Goal: Task Accomplishment & Management: Use online tool/utility

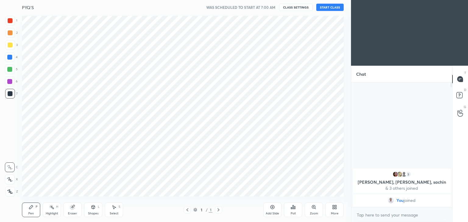
scroll to position [30282, 30139]
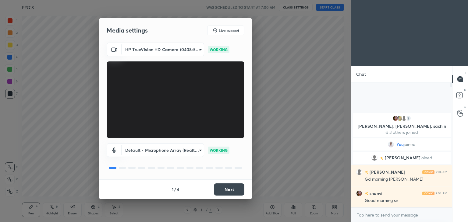
click at [234, 190] on button "Next" at bounding box center [229, 190] width 30 height 12
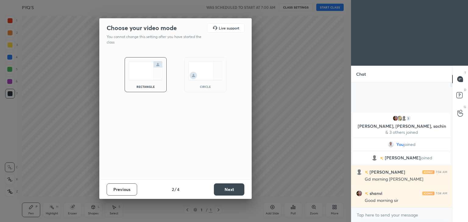
click at [234, 190] on button "Next" at bounding box center [229, 190] width 30 height 12
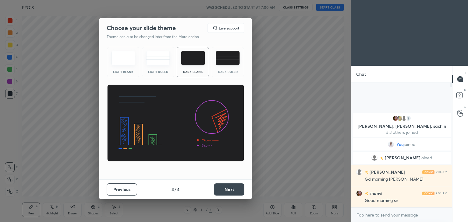
click at [234, 190] on button "Next" at bounding box center [229, 190] width 30 height 12
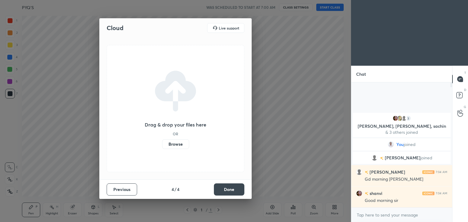
click at [234, 190] on button "Done" at bounding box center [229, 190] width 30 height 12
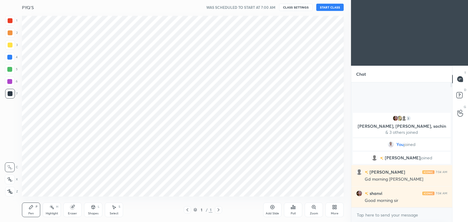
click at [326, 11] on div "PYQ'S WAS SCHEDULED TO START AT 7:00 AM CLASS SETTINGS START CLASS" at bounding box center [183, 7] width 322 height 15
click at [329, 8] on button "START CLASS" at bounding box center [329, 7] width 27 height 7
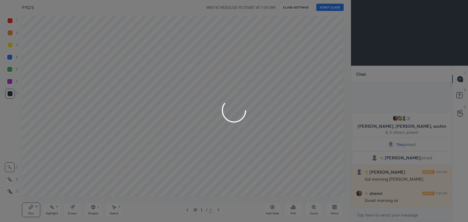
type textarea "x"
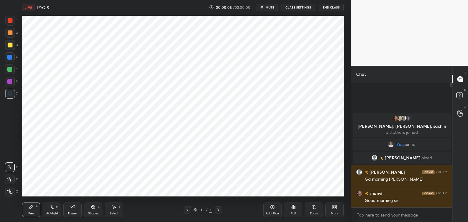
click at [333, 206] on icon at bounding box center [334, 207] width 2 height 2
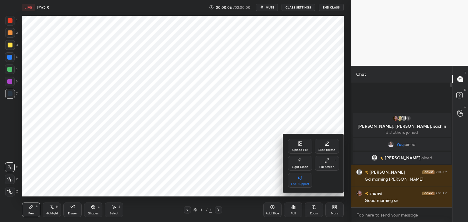
click at [299, 146] on icon at bounding box center [300, 144] width 3 height 2
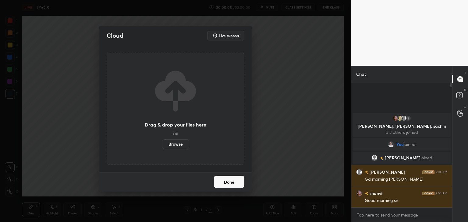
click at [173, 144] on label "Browse" at bounding box center [175, 145] width 27 height 10
click at [162, 144] on input "Browse" at bounding box center [162, 145] width 0 height 10
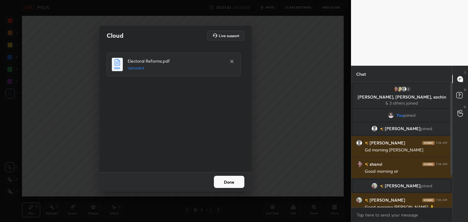
click at [227, 183] on button "Done" at bounding box center [229, 182] width 30 height 12
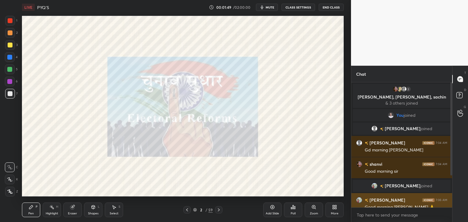
scroll to position [49, 0]
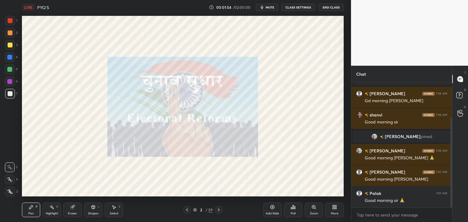
click at [335, 210] on div "More" at bounding box center [334, 210] width 18 height 15
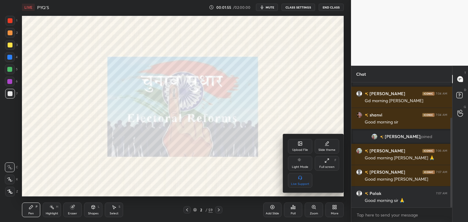
click at [295, 144] on div "Upload File" at bounding box center [300, 146] width 24 height 15
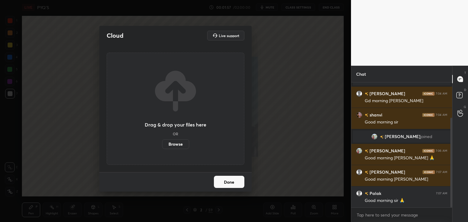
click at [285, 161] on div "Cloud Live support Drag & drop your files here OR Browse Done" at bounding box center [175, 111] width 351 height 222
click at [228, 185] on button "Done" at bounding box center [229, 182] width 30 height 12
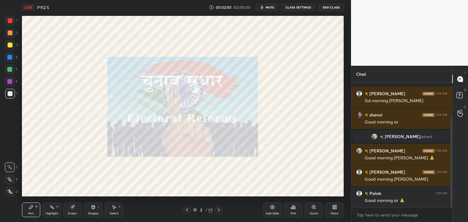
click at [186, 210] on icon at bounding box center [187, 210] width 2 height 3
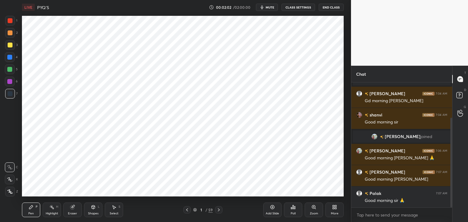
click at [333, 209] on icon at bounding box center [334, 209] width 2 height 2
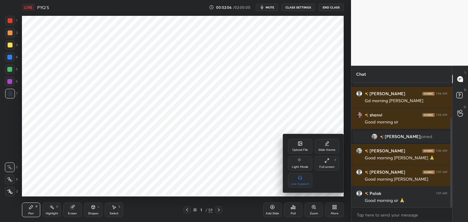
click at [299, 144] on icon at bounding box center [300, 144] width 4 height 4
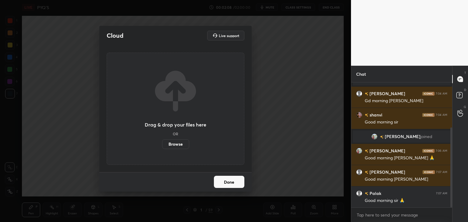
scroll to position [71, 0]
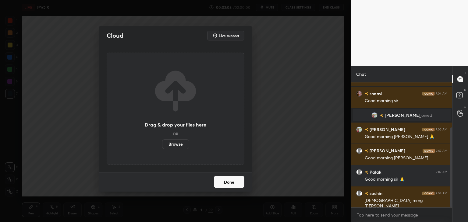
click at [178, 141] on label "Browse" at bounding box center [175, 145] width 27 height 10
click at [162, 141] on input "Browse" at bounding box center [162, 145] width 0 height 10
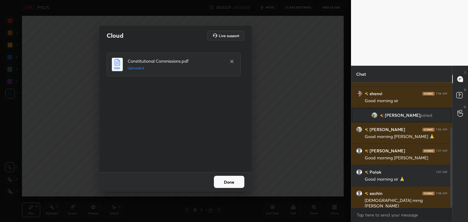
click at [220, 182] on button "Done" at bounding box center [229, 182] width 30 height 12
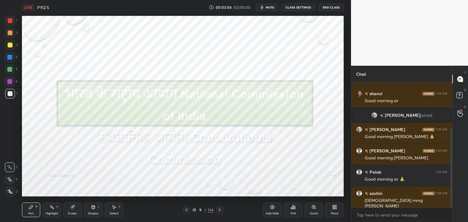
click at [9, 23] on div at bounding box center [10, 21] width 10 height 10
click at [271, 210] on icon at bounding box center [272, 207] width 5 height 5
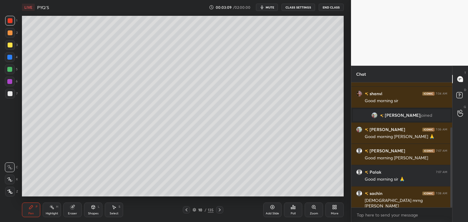
click at [9, 21] on div at bounding box center [10, 20] width 5 height 5
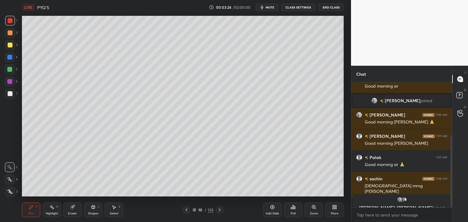
scroll to position [93, 0]
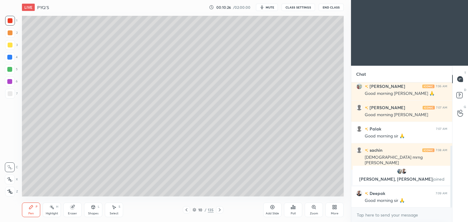
scroll to position [129, 0]
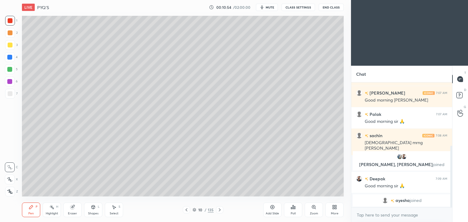
click at [219, 209] on icon at bounding box center [219, 210] width 5 height 5
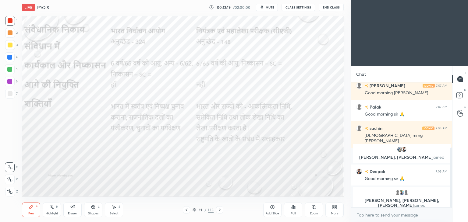
scroll to position [157, 0]
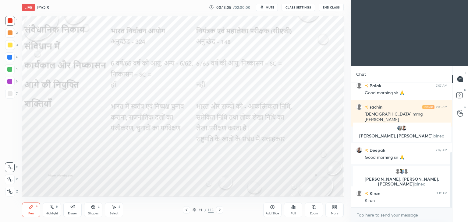
click at [268, 9] on span "mute" at bounding box center [270, 7] width 9 height 4
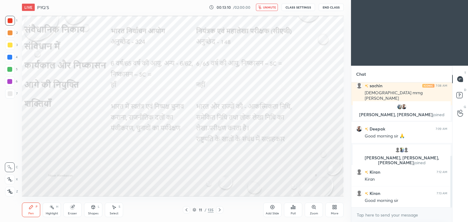
click at [267, 9] on span "unmute" at bounding box center [269, 7] width 13 height 4
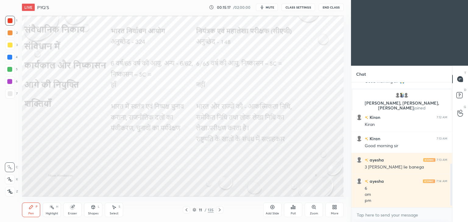
scroll to position [255, 0]
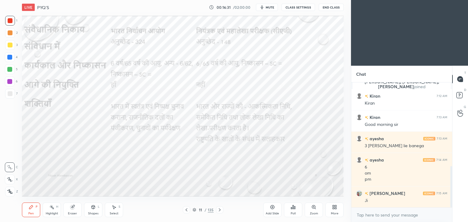
click at [73, 209] on icon at bounding box center [72, 208] width 4 height 4
click at [10, 192] on span "Erase all" at bounding box center [9, 192] width 9 height 4
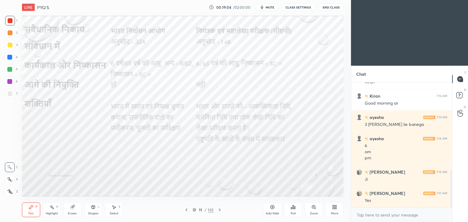
scroll to position [297, 0]
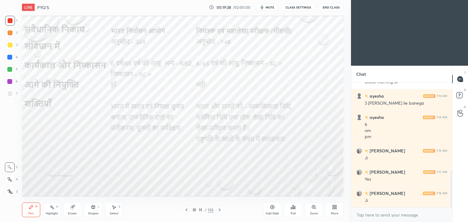
click at [274, 208] on icon at bounding box center [273, 208] width 4 height 4
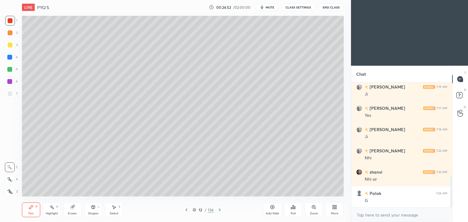
scroll to position [383, 0]
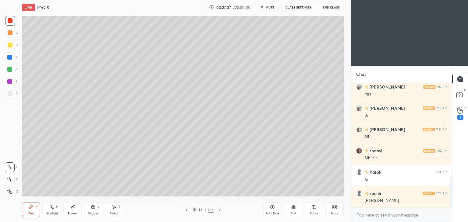
click at [274, 208] on icon at bounding box center [272, 207] width 5 height 5
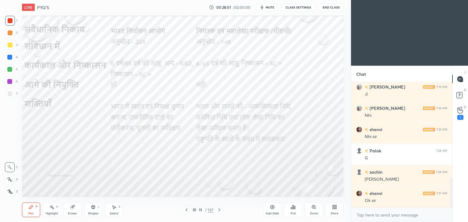
scroll to position [425, 0]
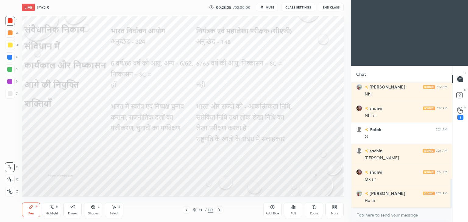
click at [267, 7] on span "mute" at bounding box center [270, 7] width 9 height 4
click at [267, 7] on span "unmute" at bounding box center [269, 7] width 13 height 4
click at [267, 7] on span "mute" at bounding box center [270, 7] width 9 height 4
click at [239, 6] on div "00:30:13 / 02:00:00 unmute CLASS SETTINGS End Class" at bounding box center [276, 7] width 135 height 7
click at [272, 8] on span "unmute" at bounding box center [269, 7] width 13 height 4
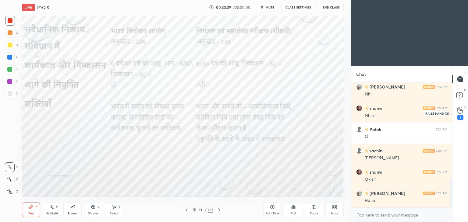
click at [463, 112] on div "1" at bounding box center [460, 113] width 12 height 11
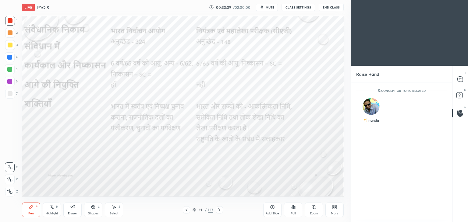
scroll to position [2, 2]
click at [459, 82] on icon at bounding box center [459, 78] width 5 height 5
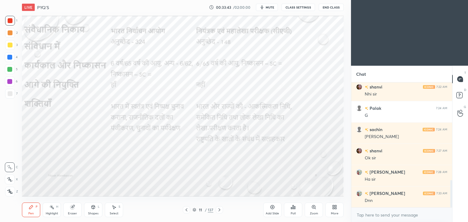
scroll to position [468, 0]
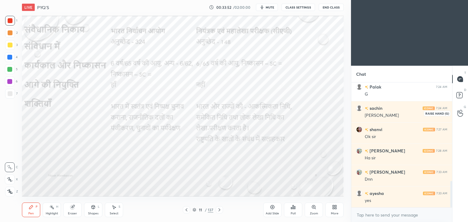
click at [463, 114] on div at bounding box center [460, 113] width 12 height 11
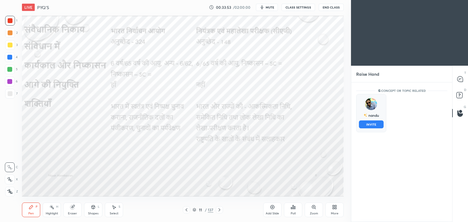
click at [372, 103] on img "grid" at bounding box center [371, 104] width 12 height 12
click at [373, 125] on button "INVITE" at bounding box center [371, 125] width 25 height 8
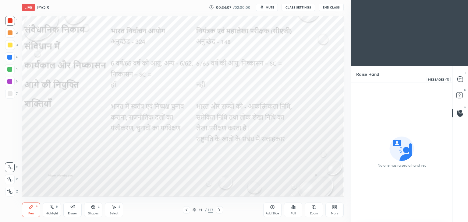
click at [460, 80] on icon at bounding box center [459, 78] width 5 height 5
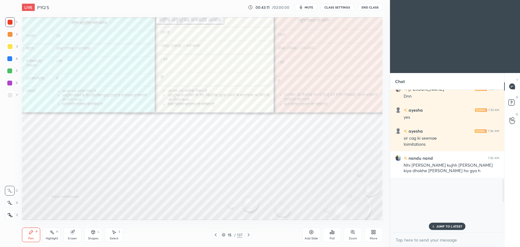
scroll to position [405, 0]
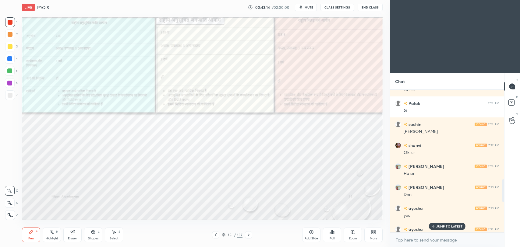
click at [441, 222] on p "JUMP TO LATEST" at bounding box center [449, 227] width 26 height 4
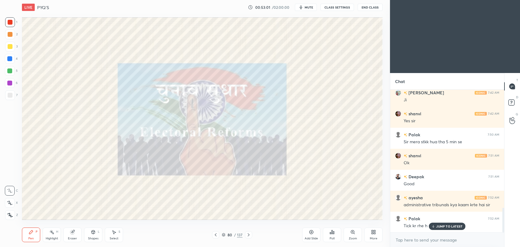
scroll to position [707, 0]
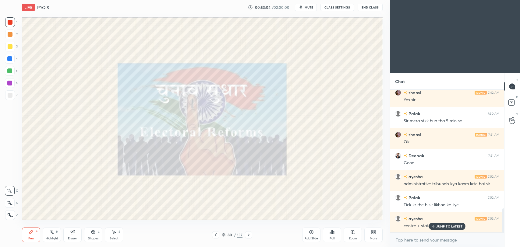
click at [452, 222] on p "JUMP TO LATEST" at bounding box center [449, 227] width 26 height 4
click at [216, 222] on icon at bounding box center [216, 235] width 2 height 3
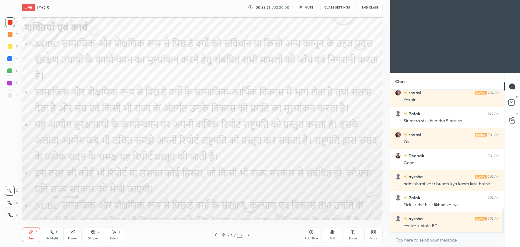
click at [313, 222] on icon at bounding box center [312, 233] width 4 height 4
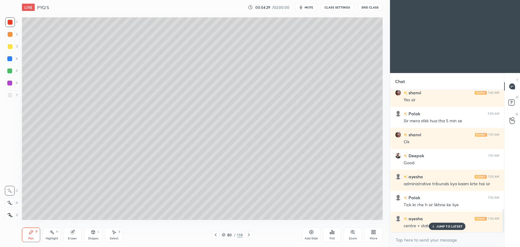
scroll to position [728, 0]
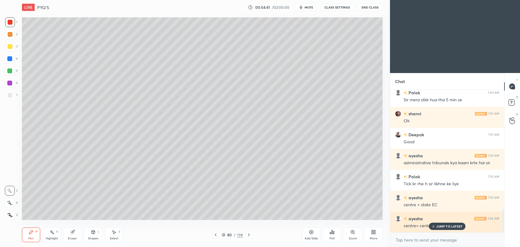
click at [439, 222] on p "JUMP TO LATEST" at bounding box center [449, 227] width 26 height 4
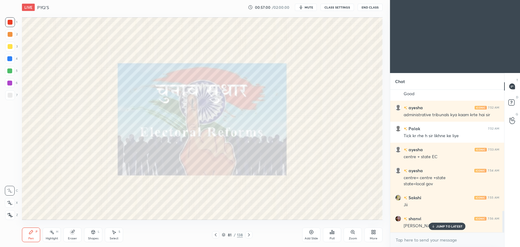
scroll to position [797, 0]
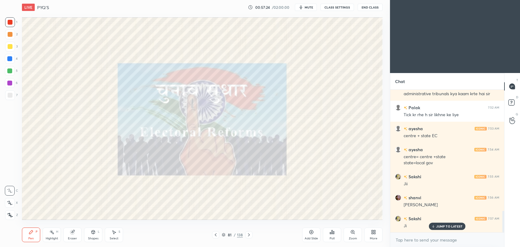
click at [9, 36] on div at bounding box center [10, 34] width 5 height 5
click at [250, 222] on icon at bounding box center [248, 235] width 5 height 5
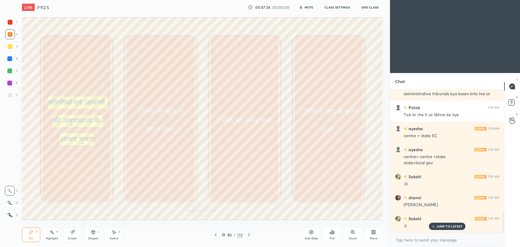
click at [7, 203] on icon at bounding box center [9, 203] width 5 height 4
click at [9, 59] on div at bounding box center [9, 58] width 5 height 5
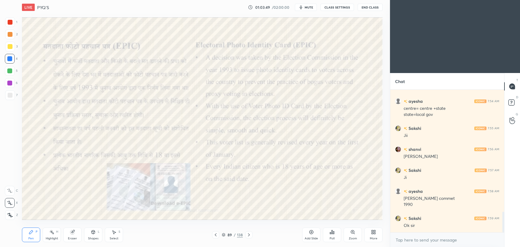
scroll to position [866, 0]
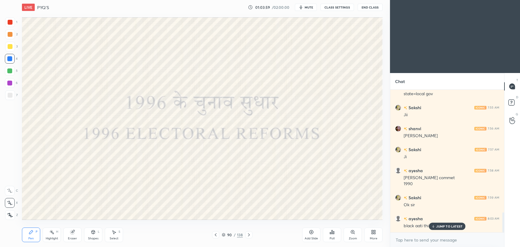
click at [448, 222] on p "JUMP TO LATEST" at bounding box center [449, 227] width 26 height 4
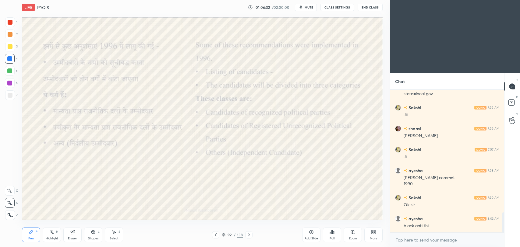
click at [312, 222] on icon at bounding box center [311, 232] width 5 height 5
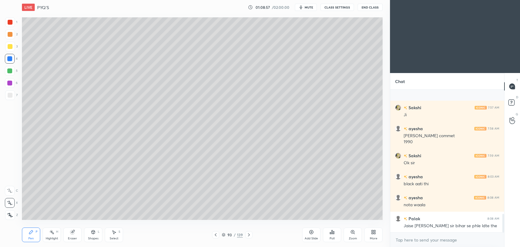
scroll to position [951, 0]
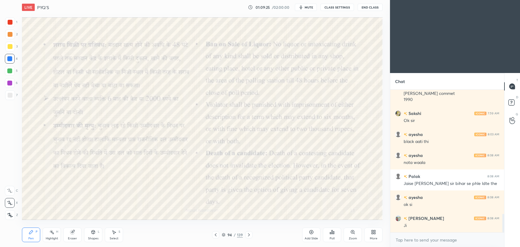
click at [307, 8] on span "mute" at bounding box center [309, 7] width 9 height 4
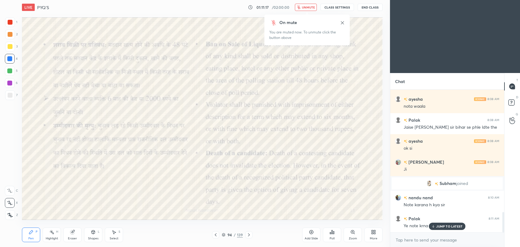
scroll to position [858, 0]
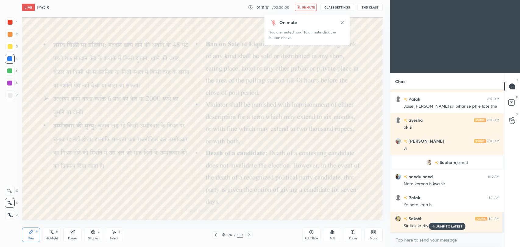
click at [440, 222] on p "JUMP TO LATEST" at bounding box center [449, 227] width 26 height 4
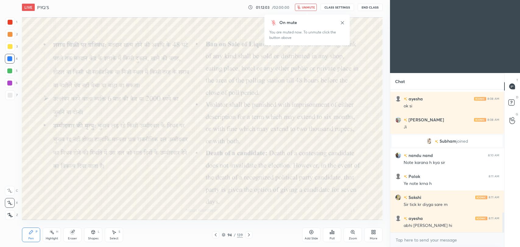
scroll to position [900, 0]
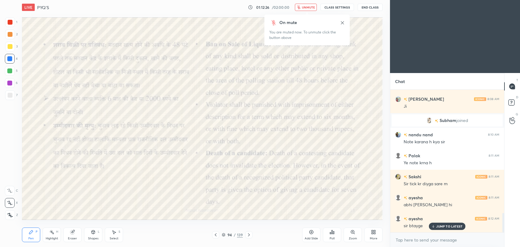
click at [450, 222] on p "JUMP TO LATEST" at bounding box center [449, 227] width 26 height 4
click at [307, 9] on span "unmute" at bounding box center [308, 7] width 13 height 4
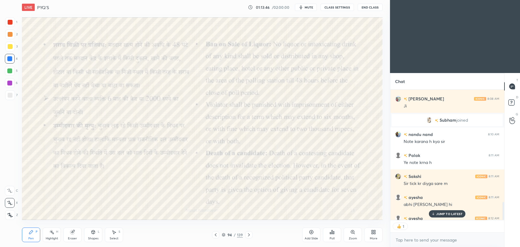
scroll to position [129, 112]
click at [434, 213] on icon at bounding box center [433, 214] width 4 height 4
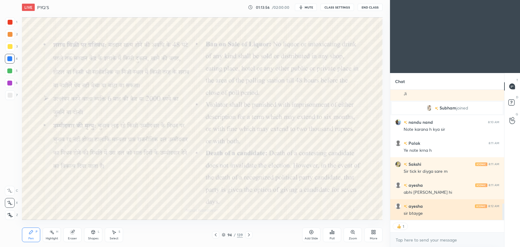
type textarea "x"
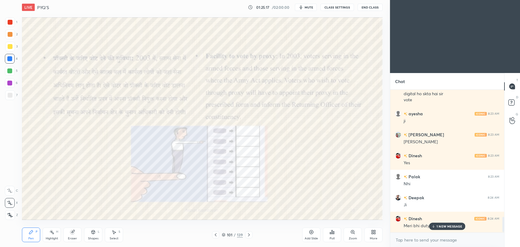
scroll to position [1201, 0]
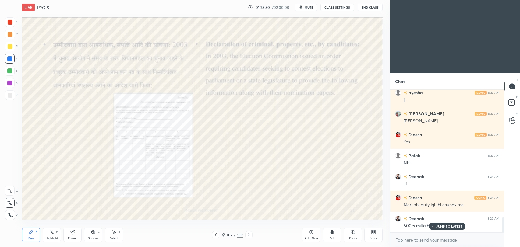
click at [455, 222] on p "JUMP TO LATEST" at bounding box center [449, 227] width 26 height 4
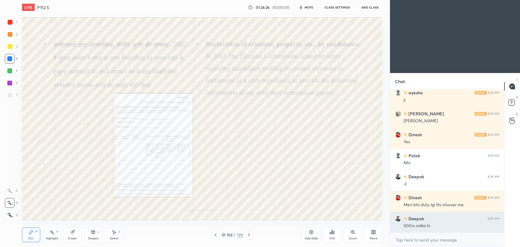
scroll to position [1222, 0]
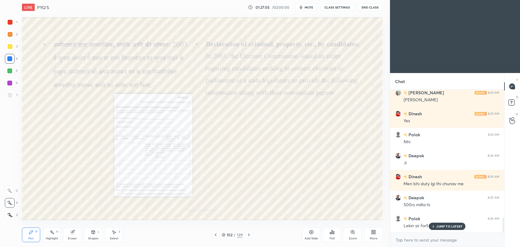
click at [307, 6] on span "mute" at bounding box center [309, 7] width 9 height 4
click at [307, 6] on span "unmute" at bounding box center [308, 7] width 13 height 4
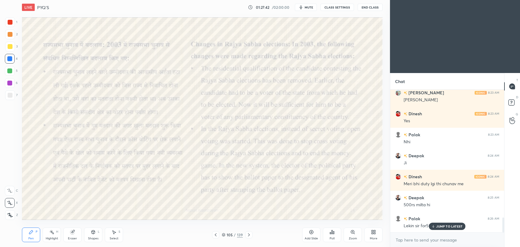
click at [442, 222] on p "JUMP TO LATEST" at bounding box center [449, 227] width 26 height 4
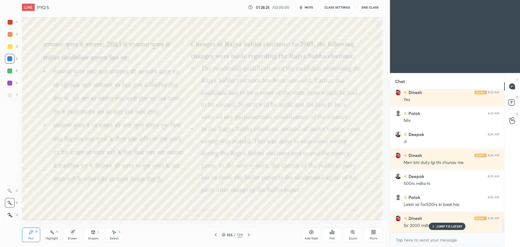
scroll to position [1264, 0]
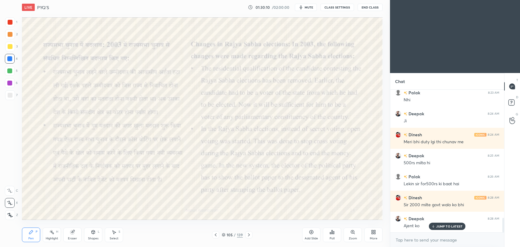
click at [303, 8] on icon "button" at bounding box center [301, 7] width 5 height 5
click at [305, 8] on span "unmute" at bounding box center [308, 7] width 13 height 4
click at [311, 222] on div "Add Slide" at bounding box center [311, 235] width 18 height 15
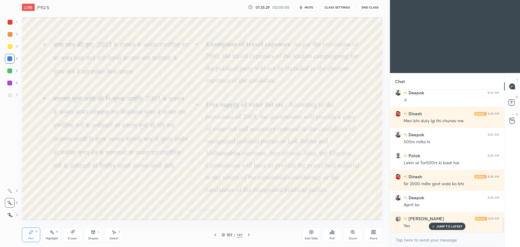
scroll to position [1306, 0]
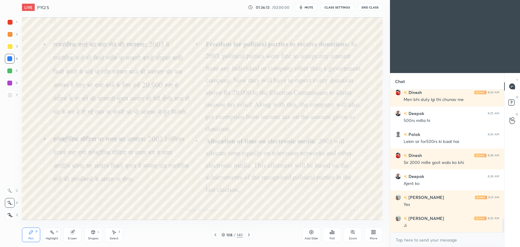
click at [303, 9] on icon "button" at bounding box center [301, 7] width 3 height 4
click at [303, 9] on button "unmute" at bounding box center [306, 7] width 22 height 7
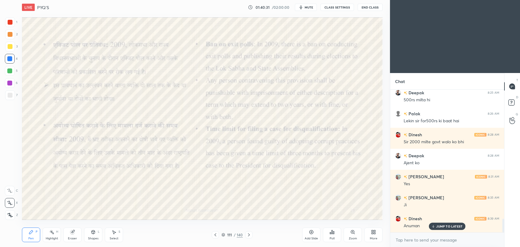
scroll to position [1348, 0]
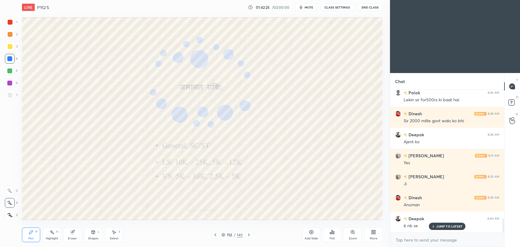
click at [249, 222] on icon at bounding box center [249, 235] width 2 height 3
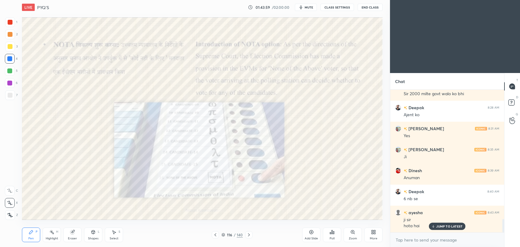
scroll to position [1390, 0]
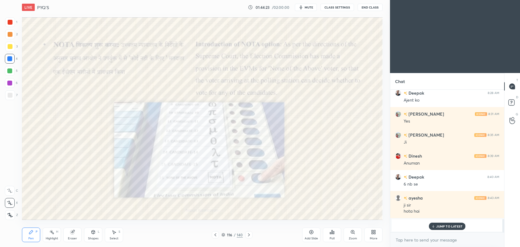
click at [310, 9] on span "mute" at bounding box center [309, 7] width 9 height 4
click at [310, 9] on span "unmute" at bounding box center [308, 7] width 13 height 4
click at [310, 9] on span "mute" at bounding box center [309, 7] width 9 height 4
click at [310, 9] on span "unmute" at bounding box center [308, 7] width 13 height 4
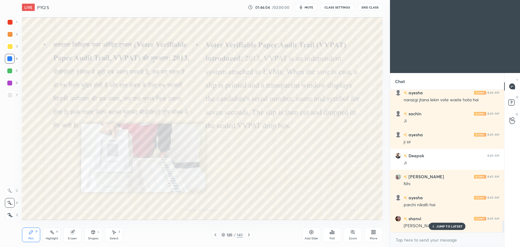
scroll to position [1558, 0]
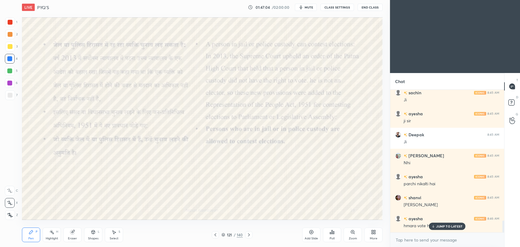
click at [447, 222] on p "JUMP TO LATEST" at bounding box center [449, 227] width 26 height 4
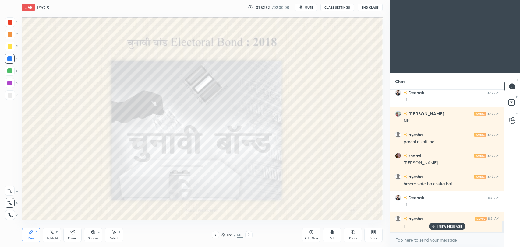
scroll to position [1621, 0]
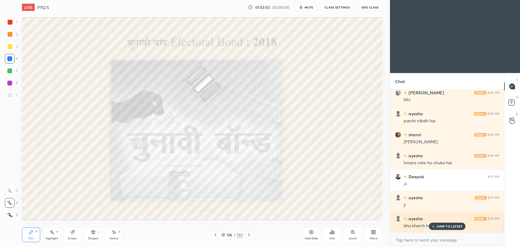
click at [455, 222] on div "ayesha 8:52 AM kha kharch ho rha hai" at bounding box center [447, 222] width 114 height 21
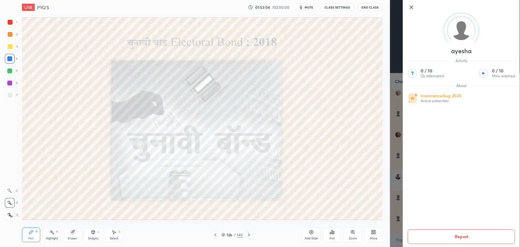
click at [390, 212] on div "ayesha Activity 0 / 10 Qs attempted 0 / 10 Mins watched About Iconic since Aug …" at bounding box center [455, 123] width 130 height 247
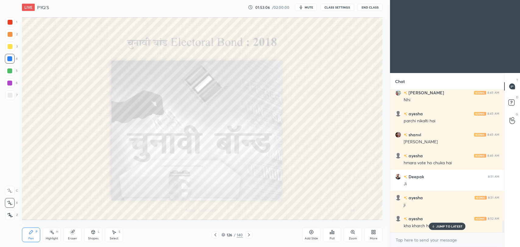
click at [444, 222] on p "JUMP TO LATEST" at bounding box center [449, 227] width 26 height 4
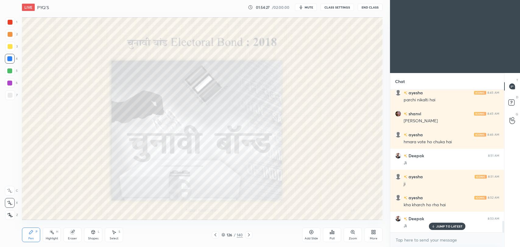
scroll to position [1663, 0]
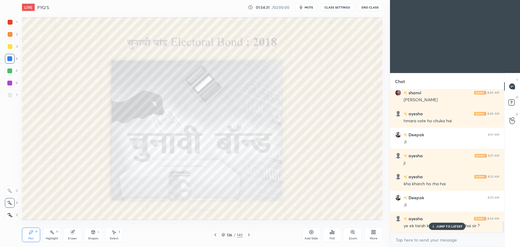
click at [444, 222] on p "JUMP TO LATEST" at bounding box center [449, 227] width 26 height 4
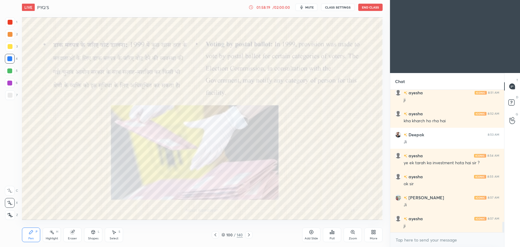
scroll to position [1747, 0]
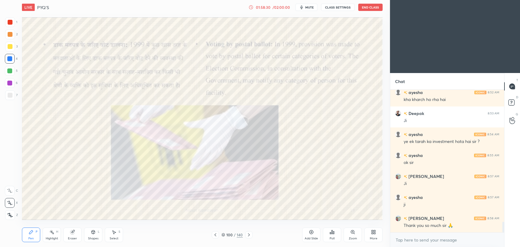
click at [372, 6] on button "End Class" at bounding box center [370, 7] width 24 height 7
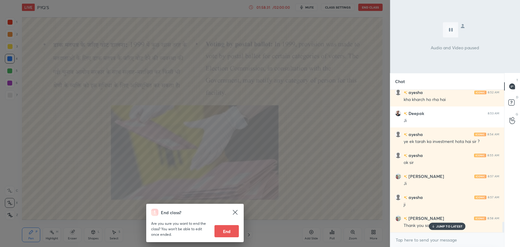
scroll to position [1768, 0]
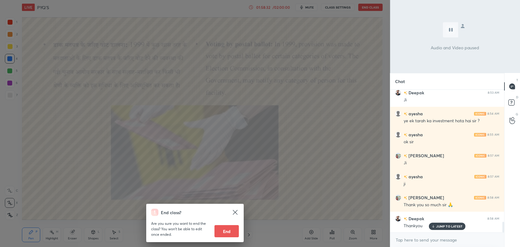
click at [226, 222] on button "End" at bounding box center [226, 231] width 24 height 12
type textarea "x"
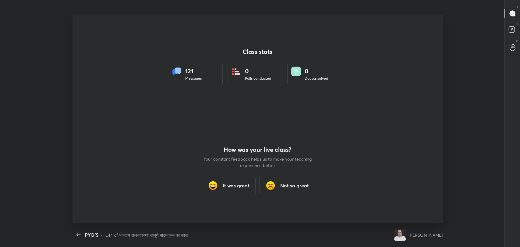
scroll to position [0, 0]
click at [224, 186] on h3 "It was great" at bounding box center [236, 185] width 27 height 7
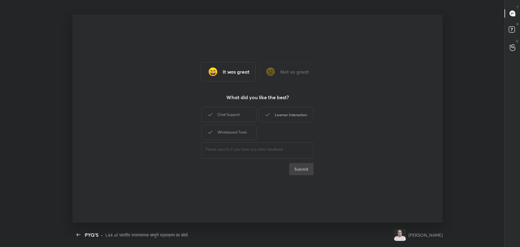
click at [292, 113] on div "Learner Interaction" at bounding box center [286, 114] width 55 height 15
click at [299, 169] on button "Submit" at bounding box center [301, 169] width 24 height 12
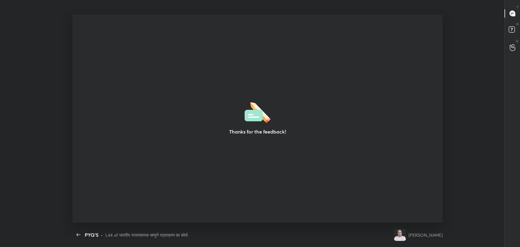
click at [332, 20] on div "Thanks for the feedback!" at bounding box center [258, 119] width 370 height 208
